Goal: Information Seeking & Learning: Learn about a topic

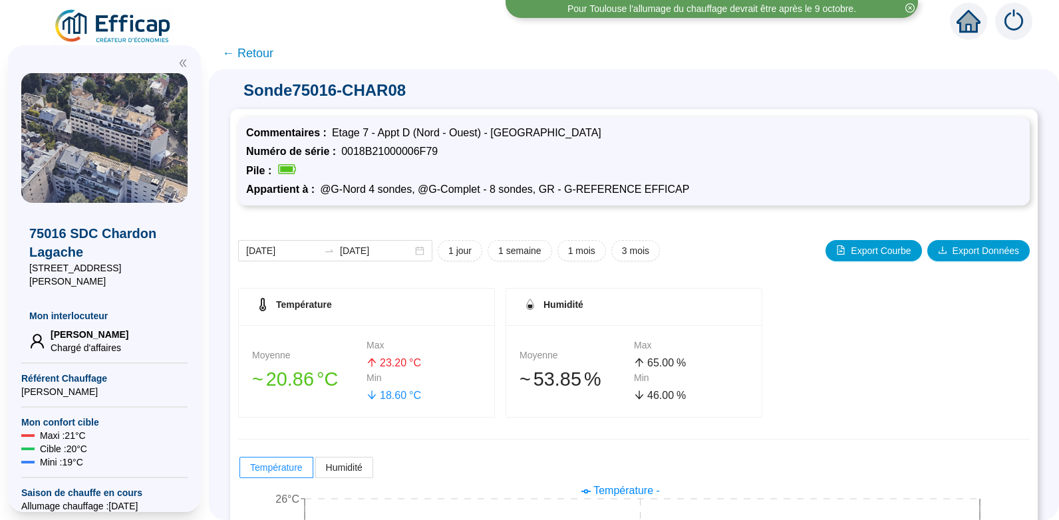
scroll to position [190, 0]
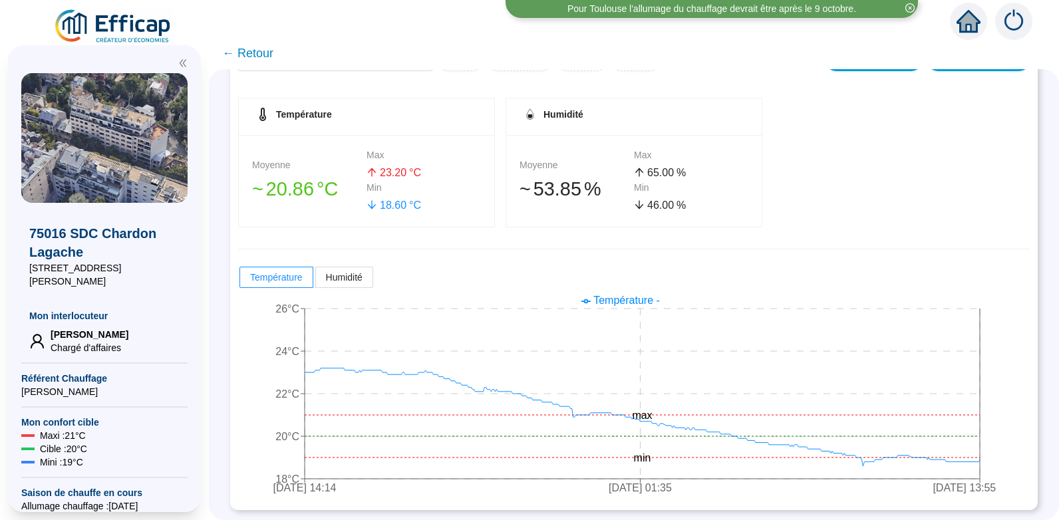
click at [260, 52] on span "← Retour" at bounding box center [247, 53] width 51 height 19
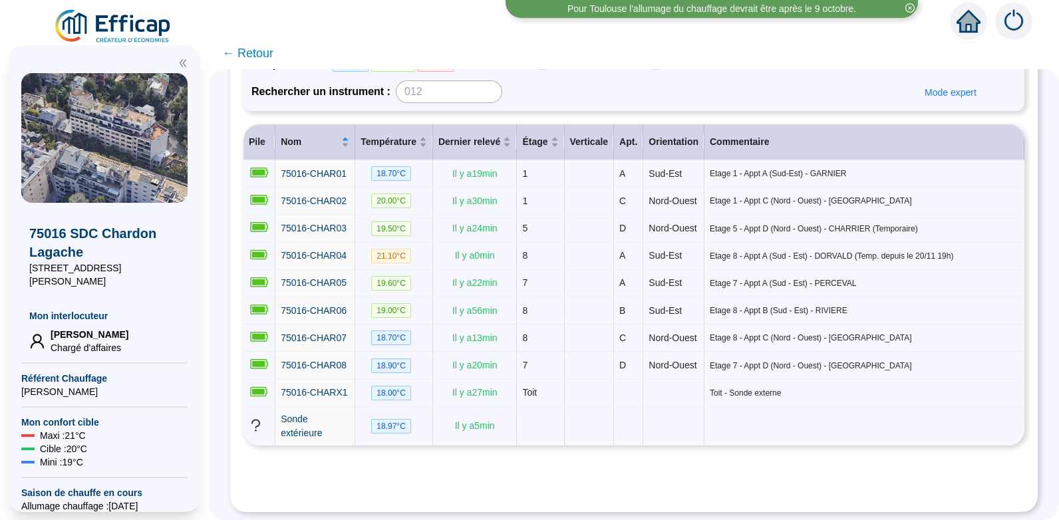
scroll to position [202, 0]
click at [326, 360] on span "75016-CHAR08" at bounding box center [314, 365] width 66 height 11
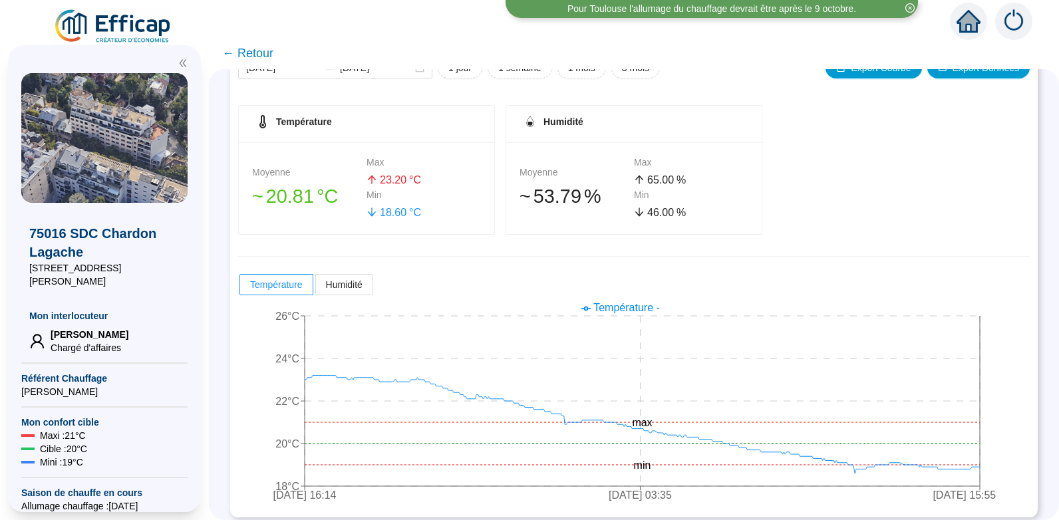
scroll to position [190, 0]
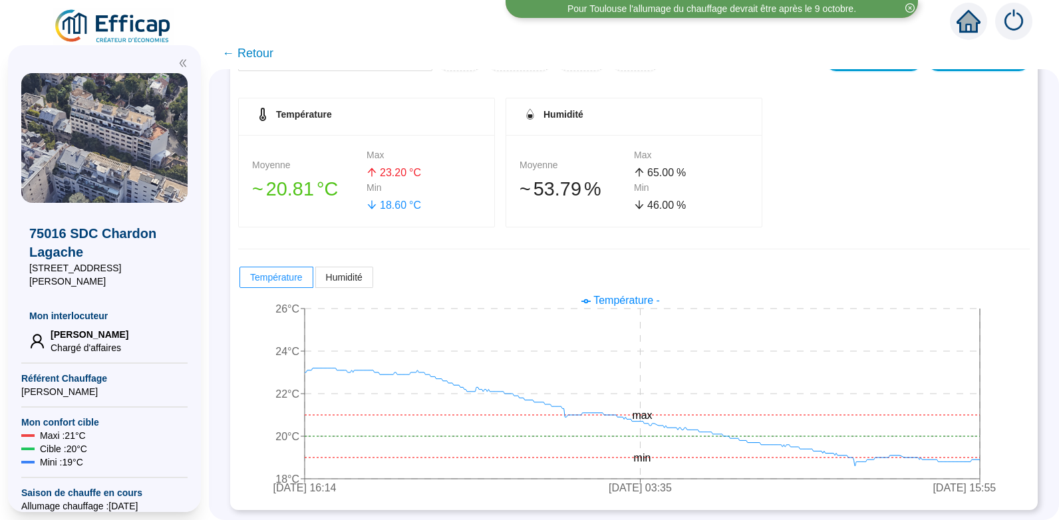
click at [264, 57] on span "← Retour" at bounding box center [247, 53] width 51 height 19
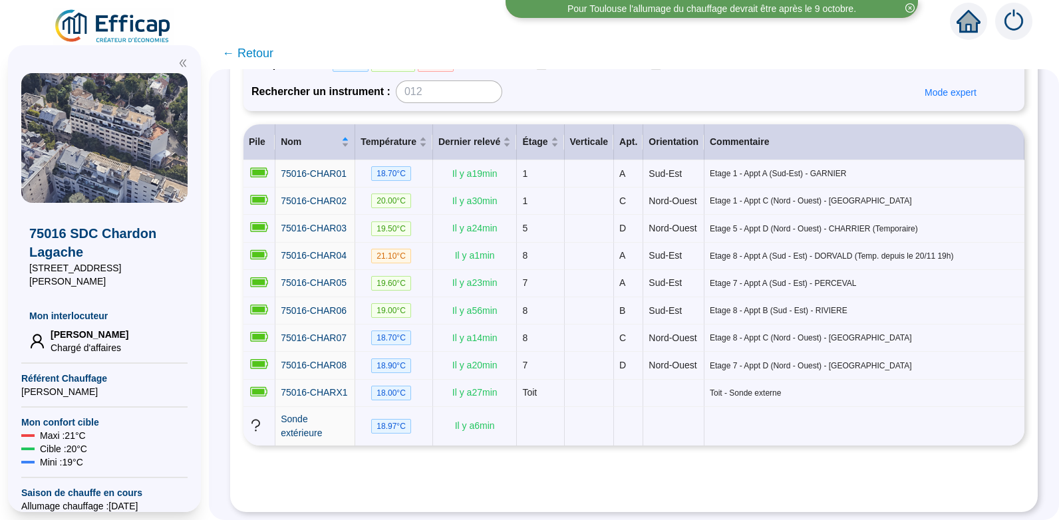
scroll to position [161, 0]
click at [326, 288] on span "75016-CHAR05" at bounding box center [314, 283] width 66 height 11
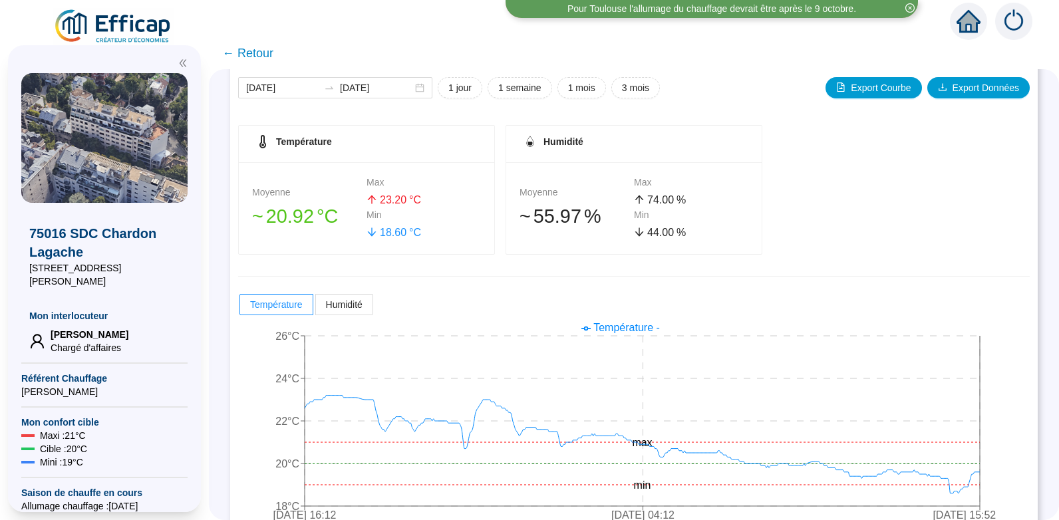
scroll to position [190, 0]
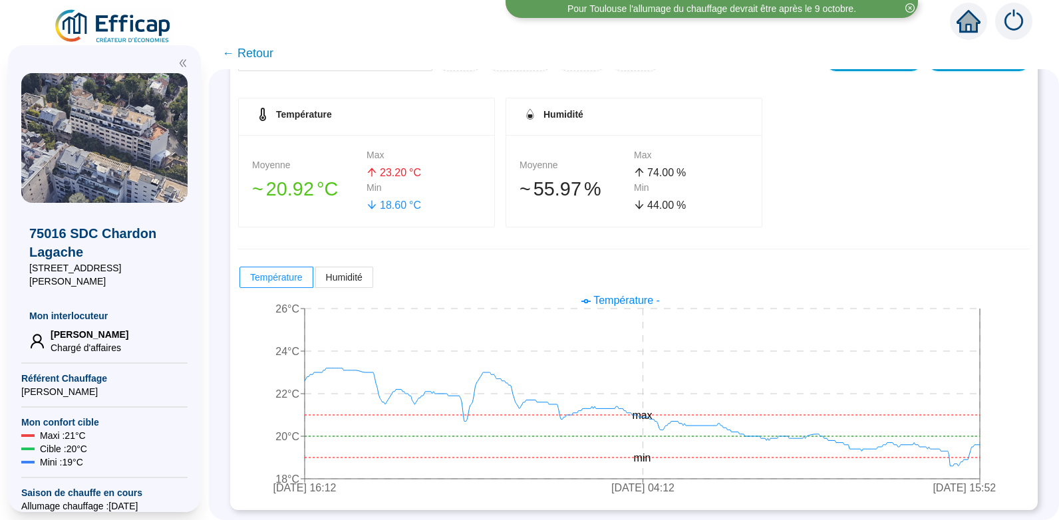
click at [265, 48] on span "← Retour" at bounding box center [247, 53] width 51 height 19
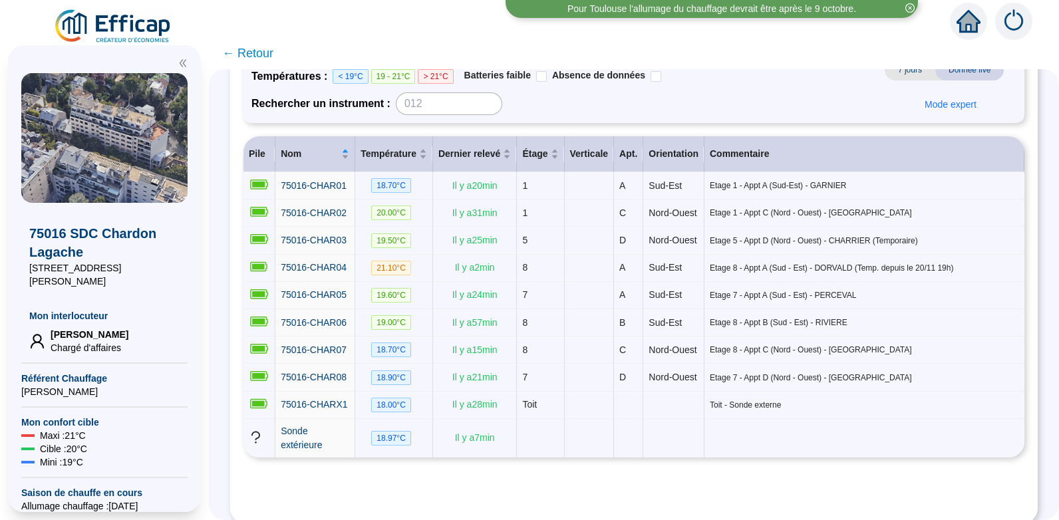
scroll to position [136, 0]
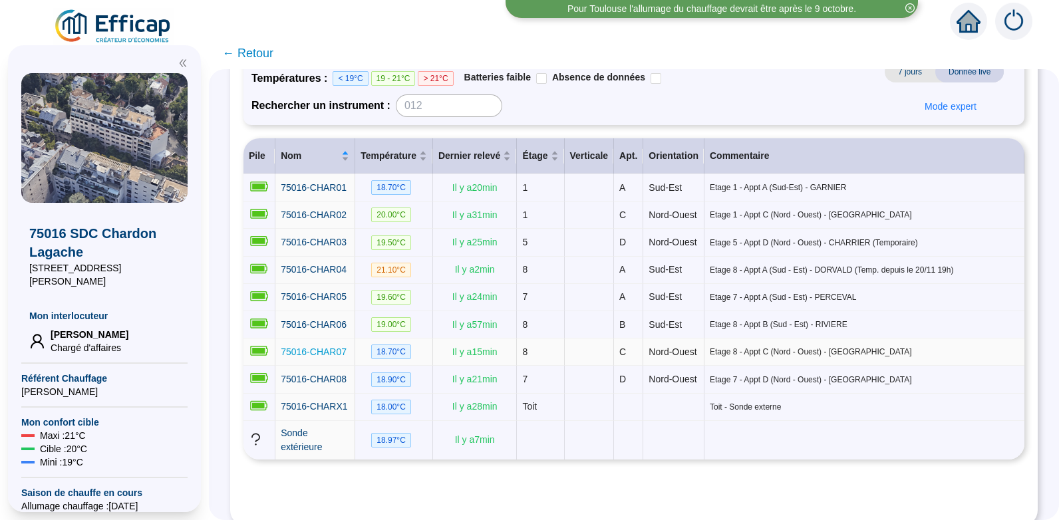
click at [327, 357] on span "75016-CHAR07" at bounding box center [314, 352] width 66 height 11
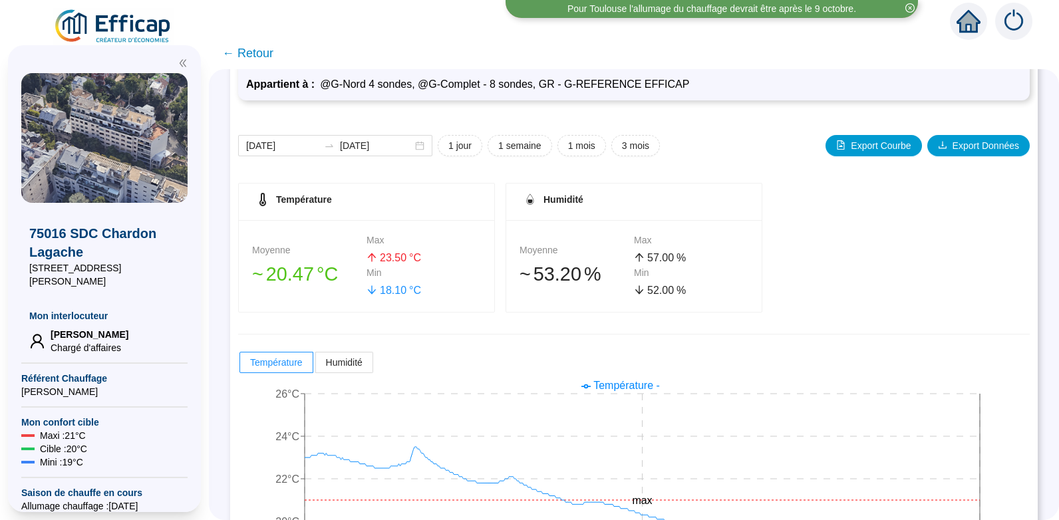
scroll to position [190, 0]
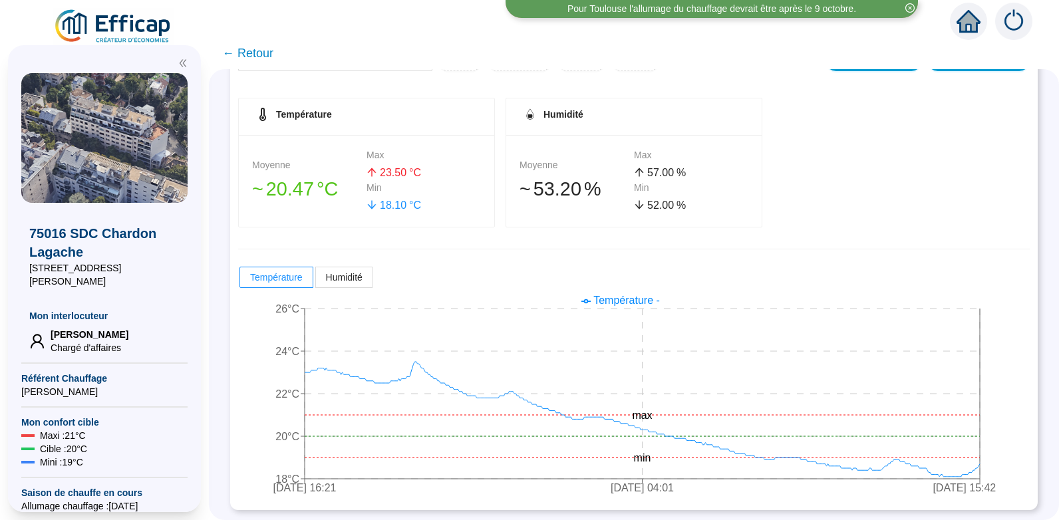
click at [258, 53] on span "← Retour" at bounding box center [247, 53] width 51 height 19
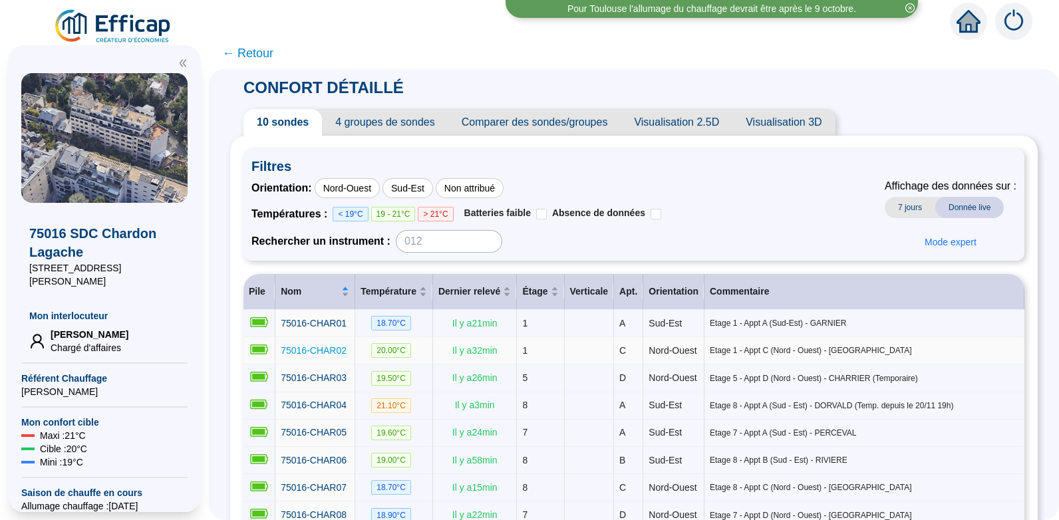
click at [342, 353] on span "75016-CHAR02" at bounding box center [314, 350] width 66 height 11
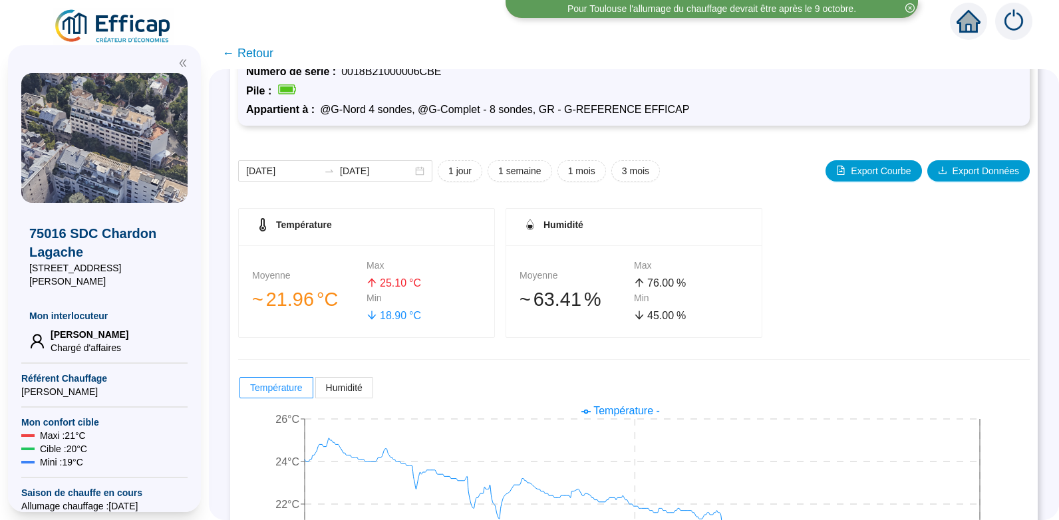
scroll to position [190, 0]
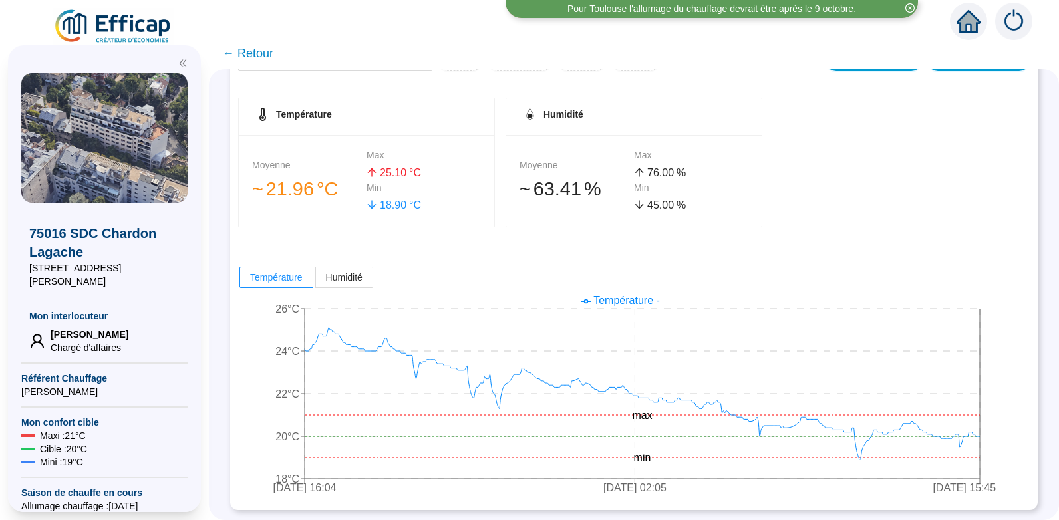
click at [262, 53] on span "← Retour" at bounding box center [247, 53] width 51 height 19
